Goal: Task Accomplishment & Management: Manage account settings

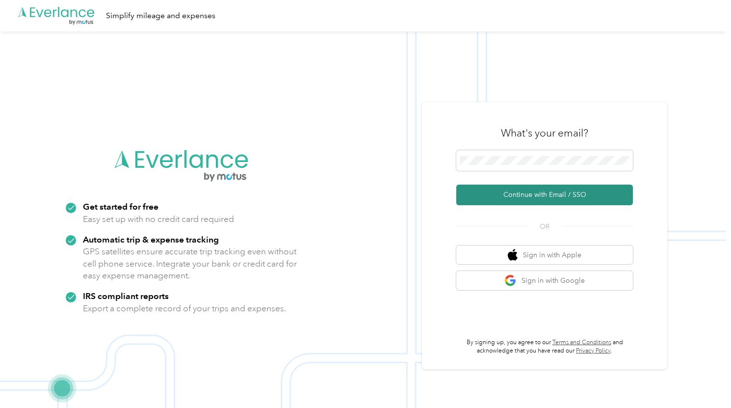
click at [612, 189] on button "Continue with Email / SSO" at bounding box center [544, 194] width 177 height 21
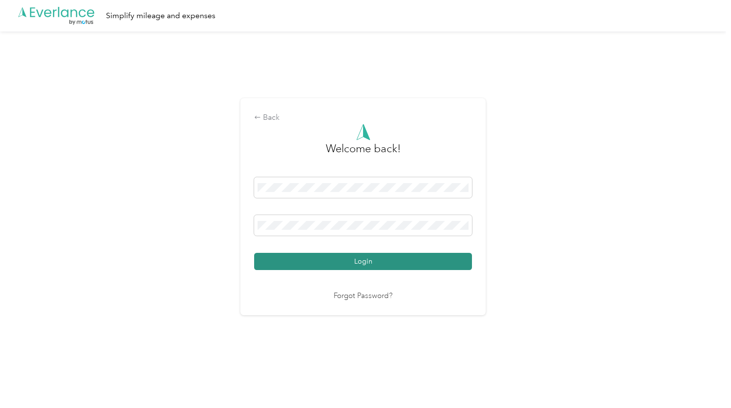
click at [397, 260] on button "Login" at bounding box center [363, 261] width 218 height 17
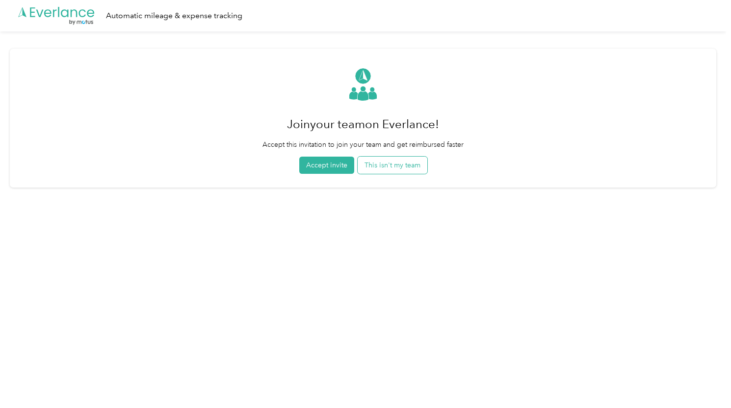
click at [407, 163] on button "This isn't my team" at bounding box center [393, 165] width 70 height 17
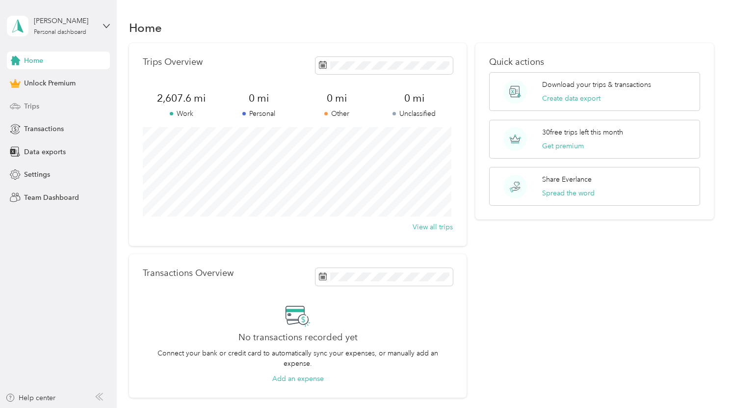
click at [37, 105] on span "Trips" at bounding box center [31, 106] width 15 height 10
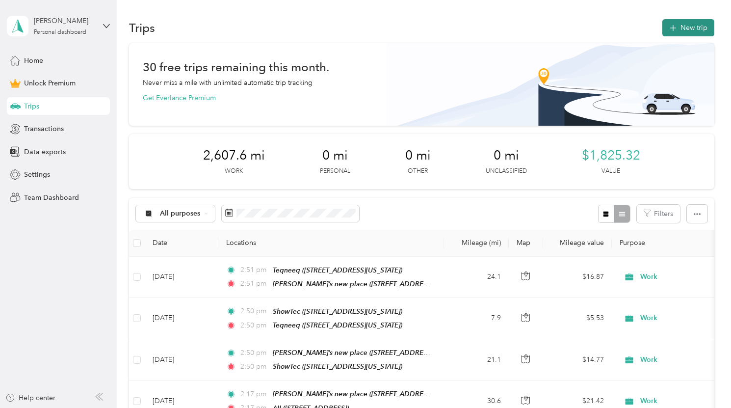
click at [691, 27] on button "New trip" at bounding box center [688, 27] width 52 height 17
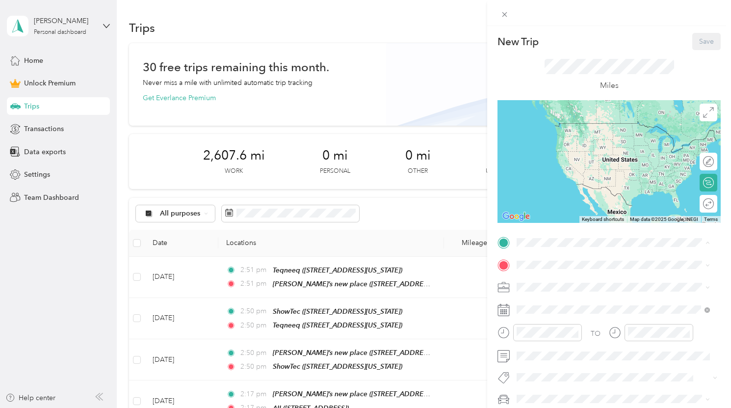
click at [548, 294] on span "818 Medford St, 92020, El Cajon, CA, United States" at bounding box center [566, 292] width 62 height 8
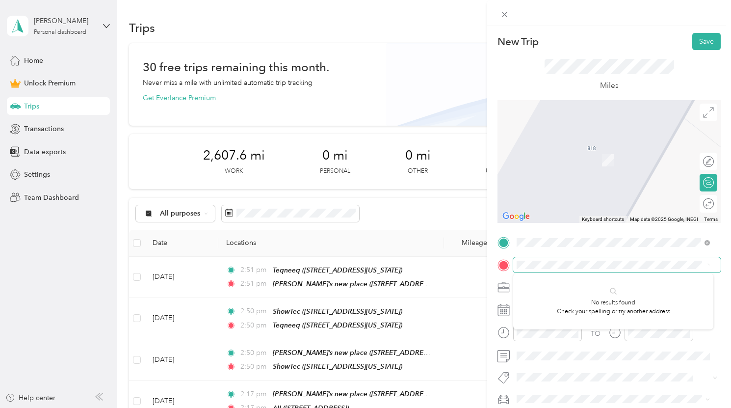
scroll to position [0, 81]
click at [617, 150] on span "16955 Bernardo Oaks Drive San Diego, California 92128, United States" at bounding box center [611, 145] width 153 height 9
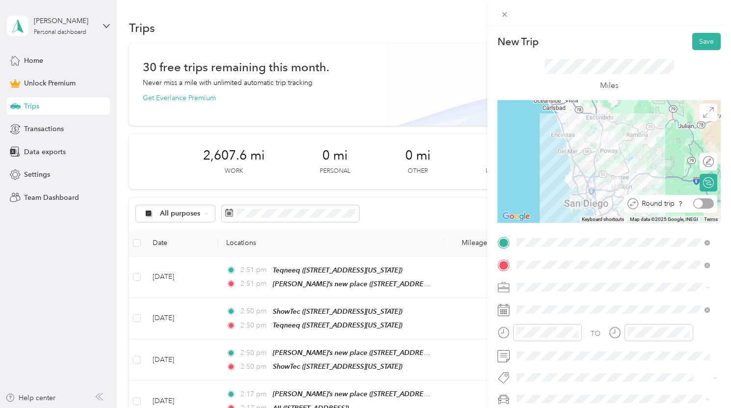
click at [699, 206] on div at bounding box center [703, 203] width 21 height 10
click at [574, 279] on span at bounding box center [617, 287] width 208 height 16
click at [547, 149] on div "Work" at bounding box center [613, 149] width 186 height 10
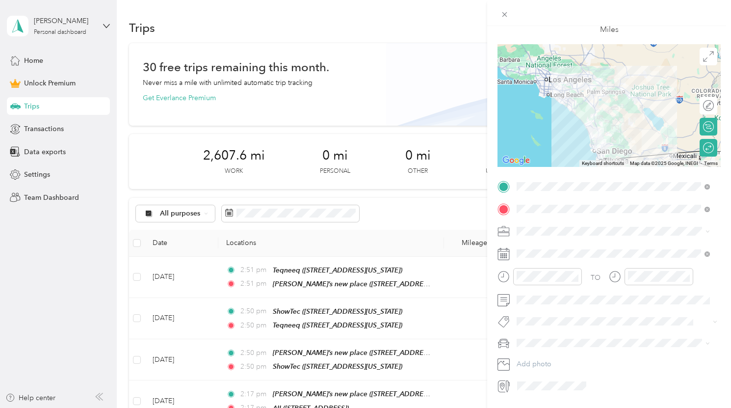
scroll to position [85, 0]
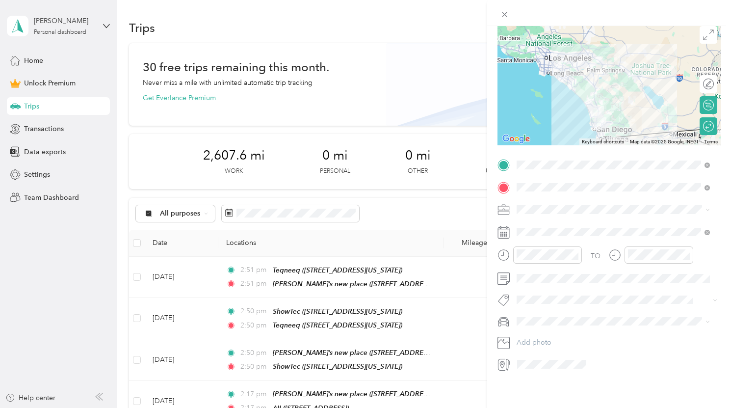
click at [541, 353] on li "Mazda" at bounding box center [613, 347] width 200 height 17
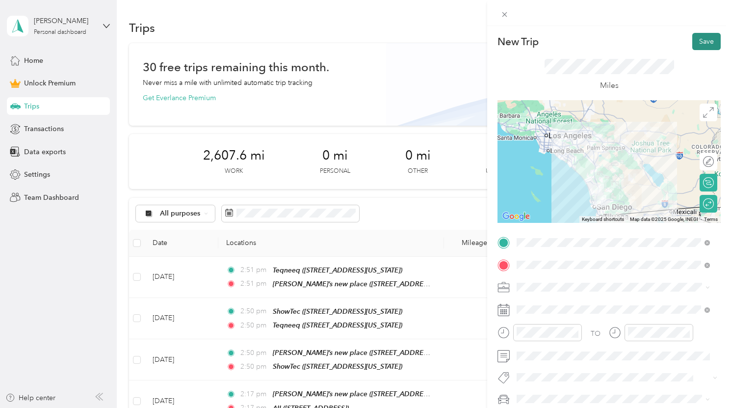
click at [696, 45] on button "Save" at bounding box center [706, 41] width 28 height 17
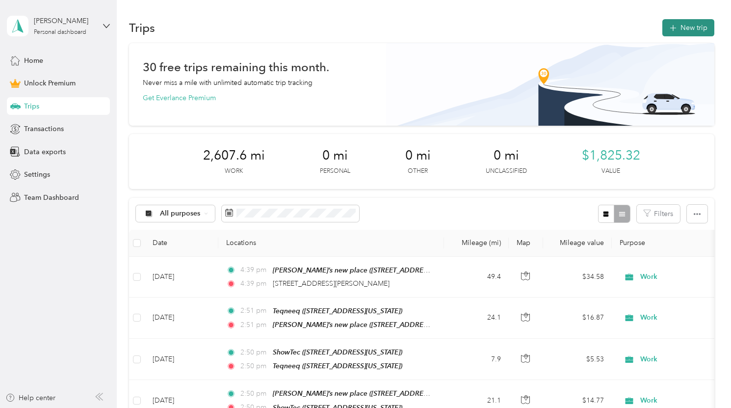
click at [696, 28] on button "New trip" at bounding box center [688, 27] width 52 height 17
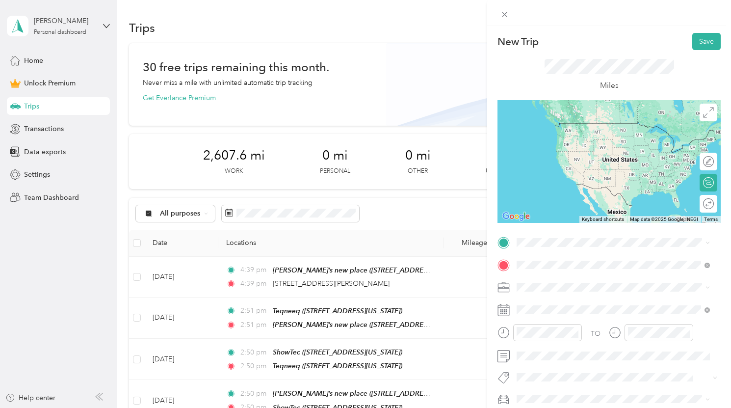
click at [618, 156] on li "16955 Bernardo Oaks Drive San Diego, California 92128, United States" at bounding box center [613, 146] width 200 height 20
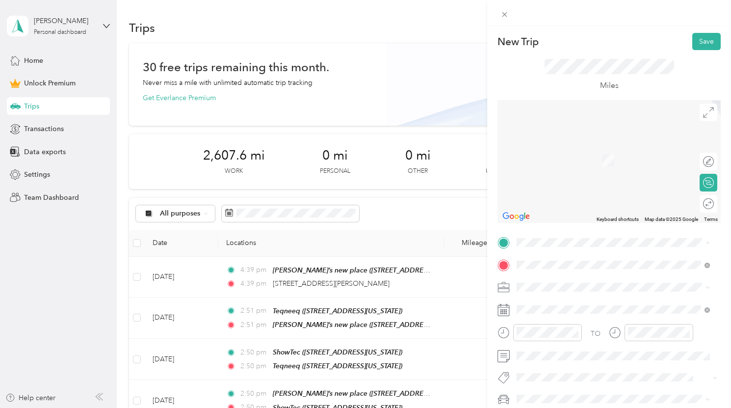
click at [568, 299] on li "Chris’s new place 818 Medford St, 92020, El Cajon, CA, United States" at bounding box center [613, 287] width 200 height 31
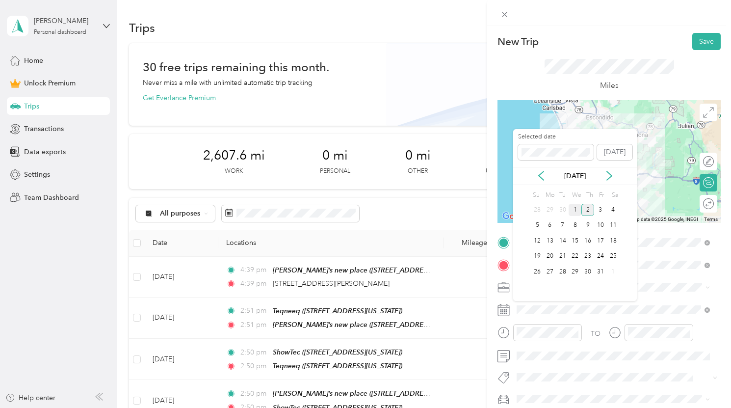
click at [573, 204] on div "1" at bounding box center [575, 210] width 13 height 12
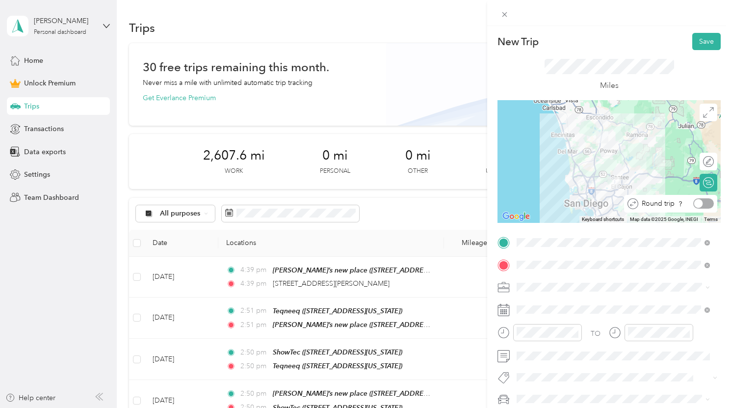
click at [700, 202] on div at bounding box center [703, 203] width 21 height 10
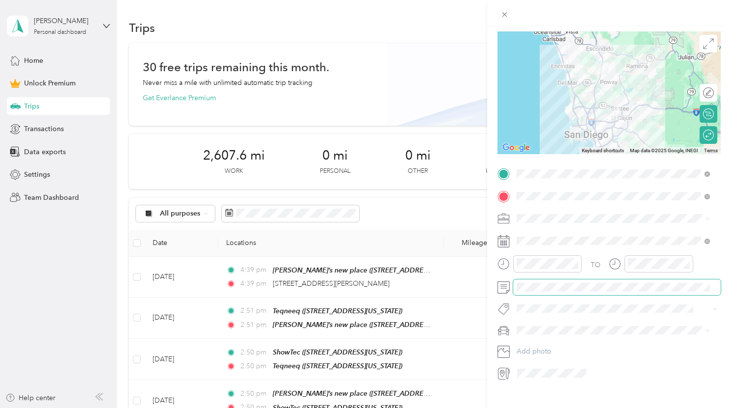
scroll to position [69, 0]
click at [547, 364] on div "Mazda" at bounding box center [613, 364] width 186 height 10
click at [541, 234] on div "Work" at bounding box center [613, 236] width 186 height 10
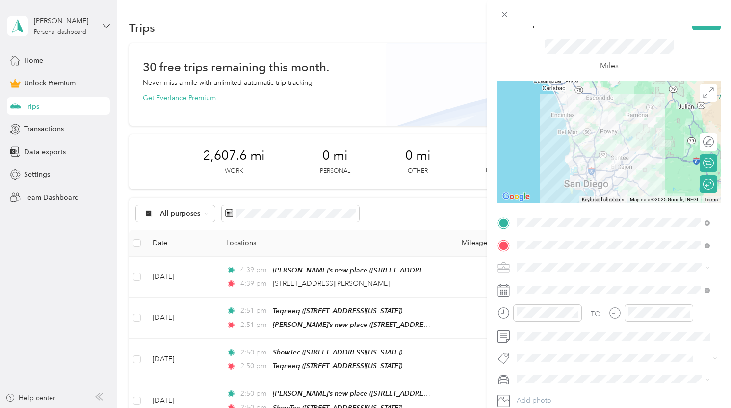
scroll to position [17, 0]
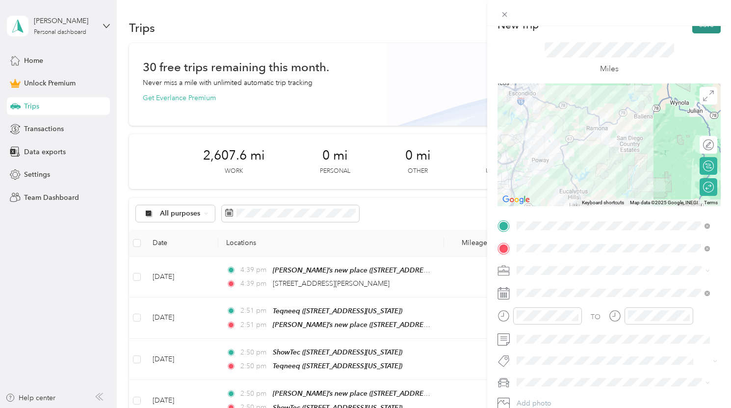
click at [701, 31] on button "Save" at bounding box center [706, 24] width 28 height 17
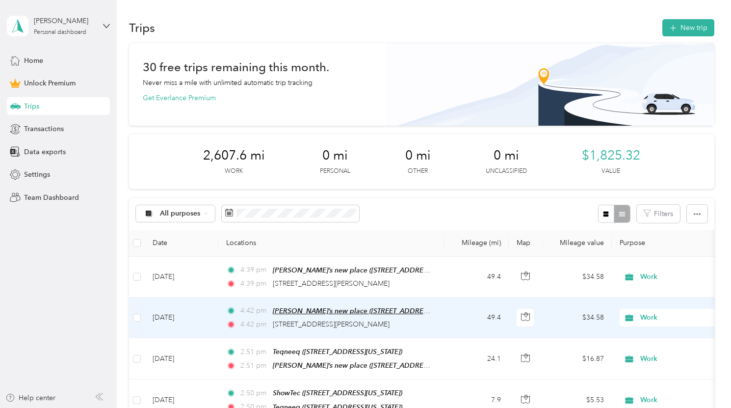
scroll to position [23, 0]
